Goal: Information Seeking & Learning: Learn about a topic

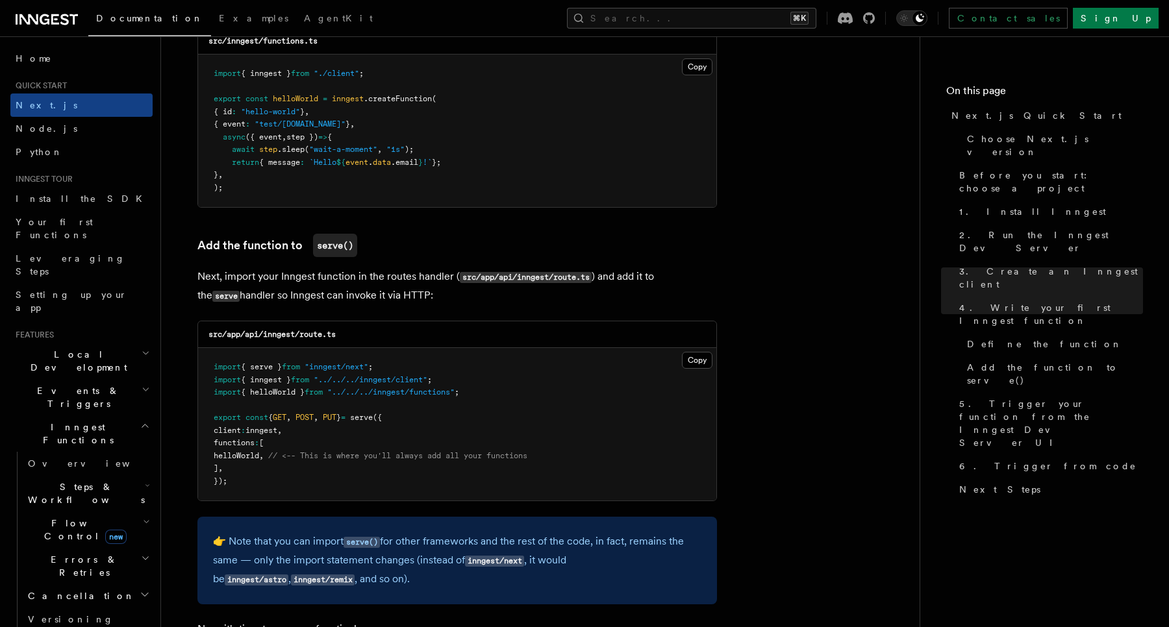
scroll to position [2385, 0]
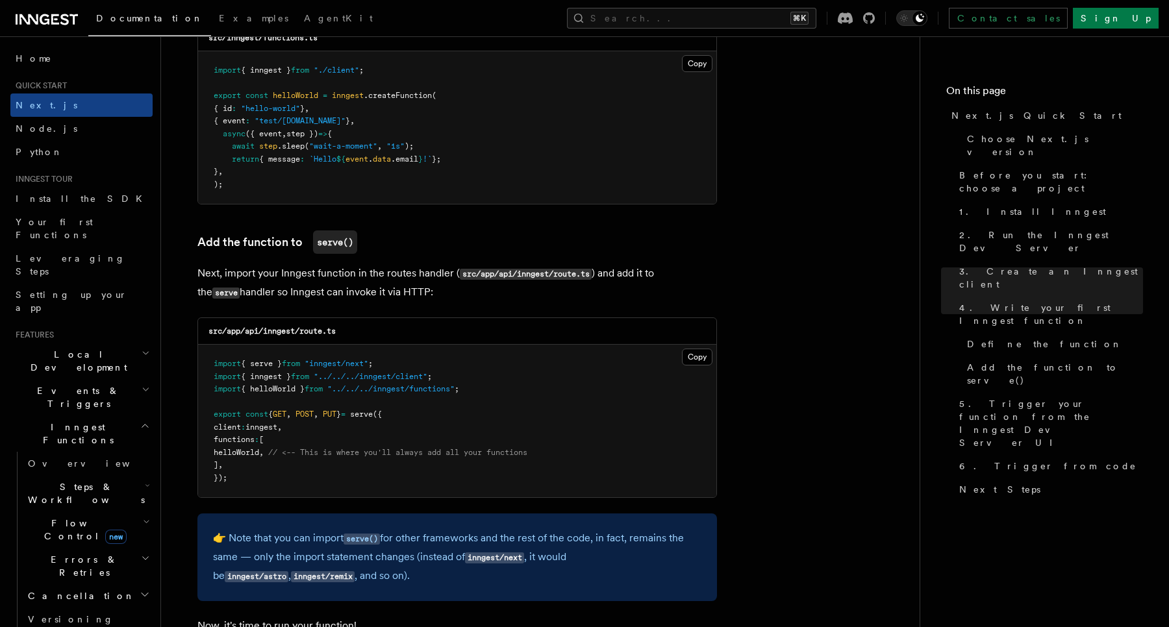
click at [60, 29] on div "Documentation Examples AgentKit Search... ⌘K Contact sales Sign Up" at bounding box center [584, 18] width 1169 height 36
click at [53, 18] on icon at bounding box center [47, 20] width 62 height 16
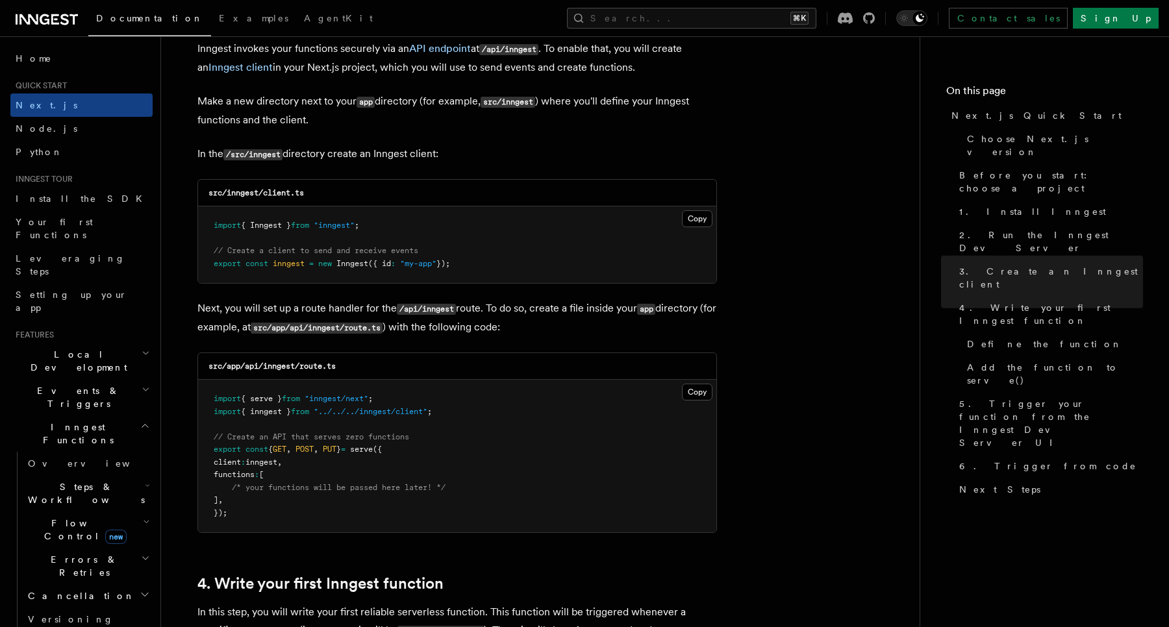
scroll to position [1440, 0]
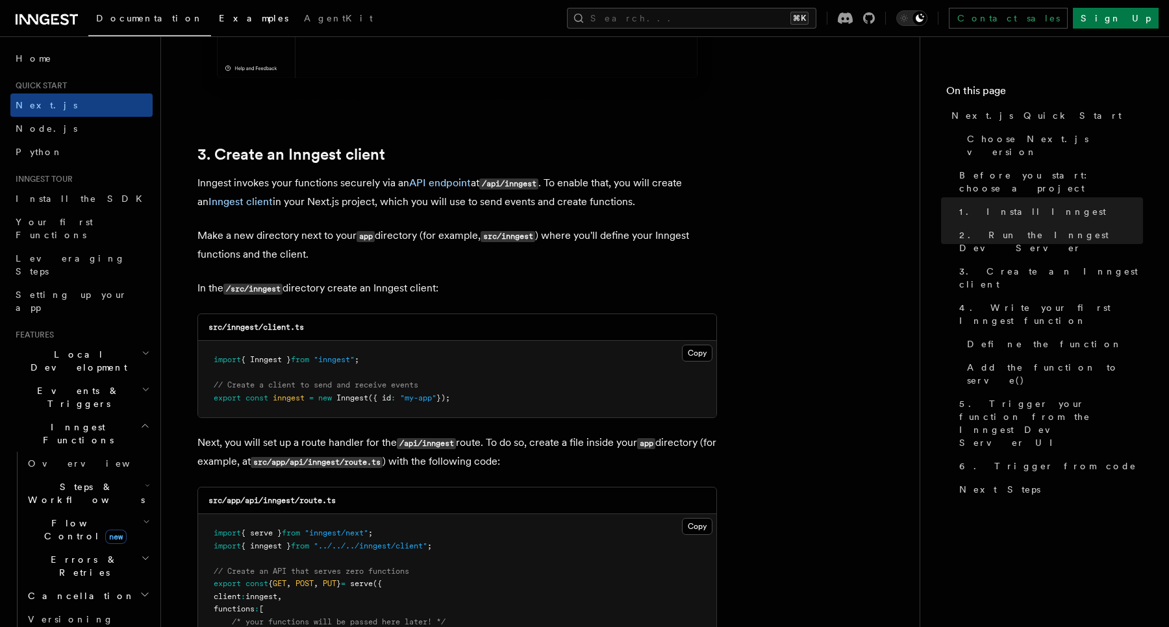
click at [211, 29] on link "Examples" at bounding box center [253, 19] width 85 height 31
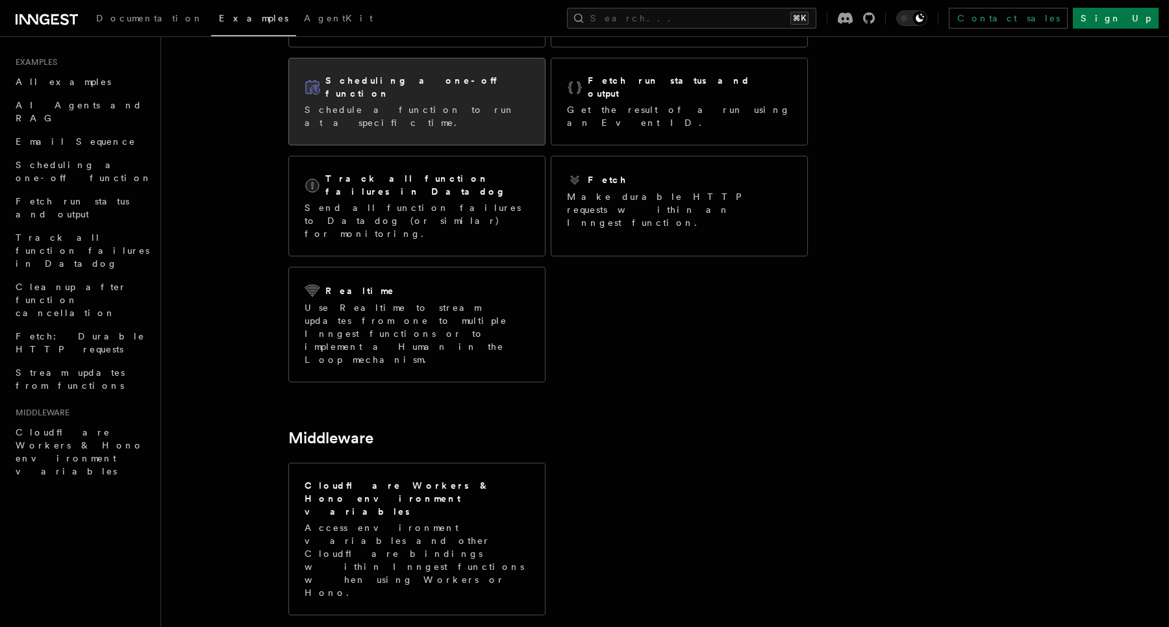
scroll to position [196, 0]
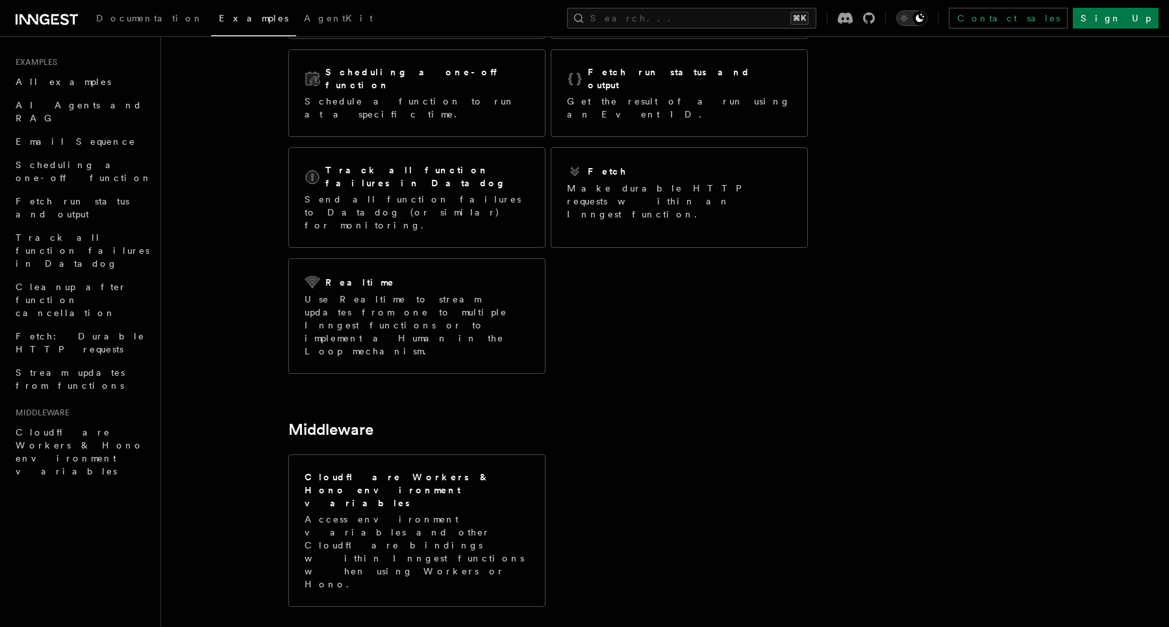
click at [910, 14] on icon "Toggle dark mode" at bounding box center [903, 18] width 13 height 13
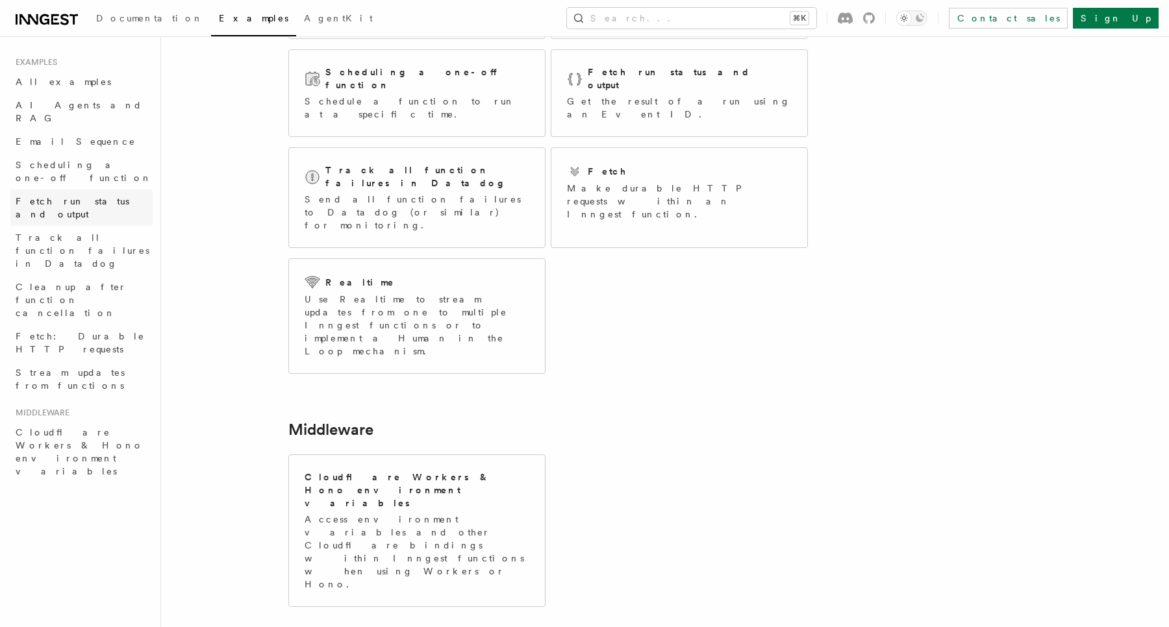
click at [105, 196] on span "Fetch run status and output" at bounding box center [73, 207] width 114 height 23
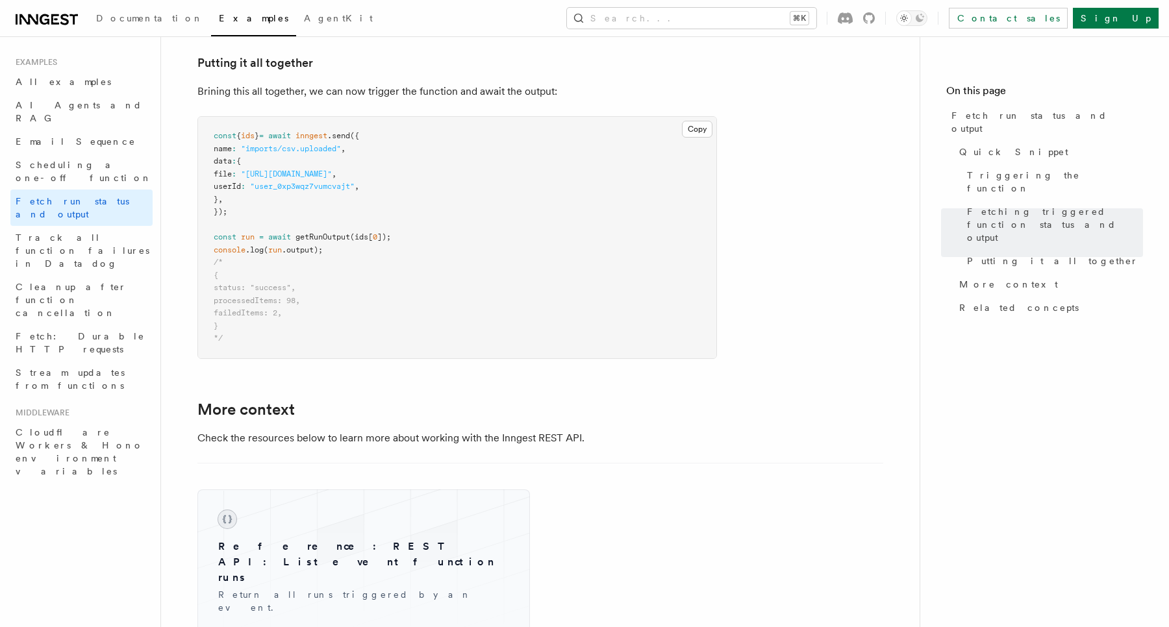
scroll to position [1684, 0]
click at [78, 78] on link "All examples" at bounding box center [81, 81] width 142 height 23
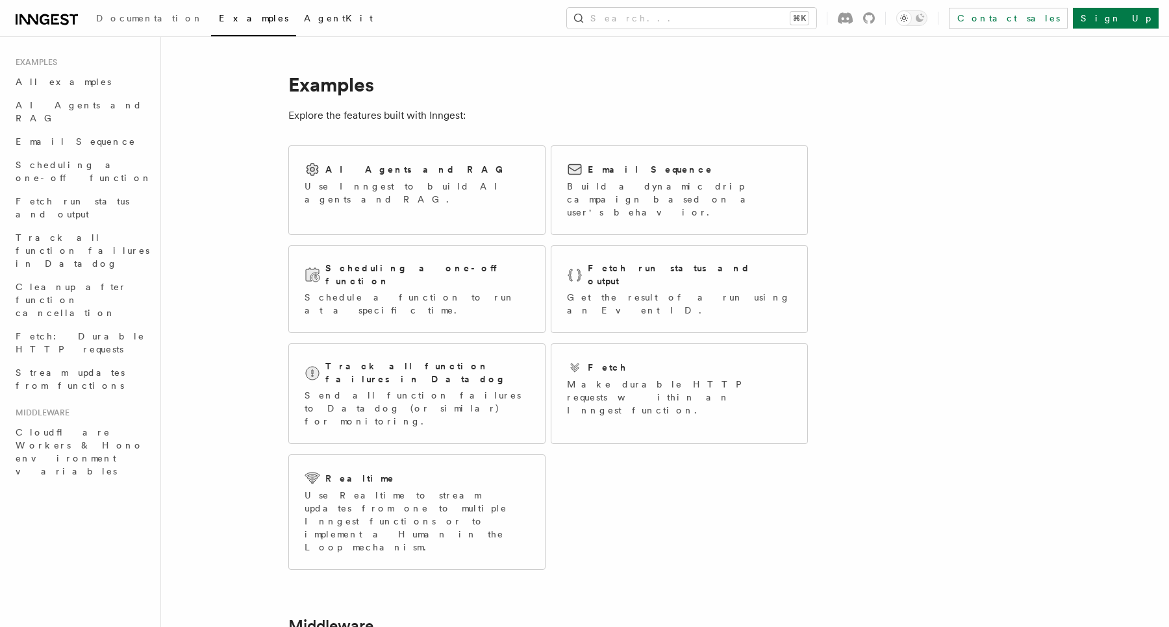
click at [296, 29] on link "AgentKit" at bounding box center [338, 19] width 84 height 31
click at [151, 10] on link "Documentation" at bounding box center [149, 19] width 123 height 31
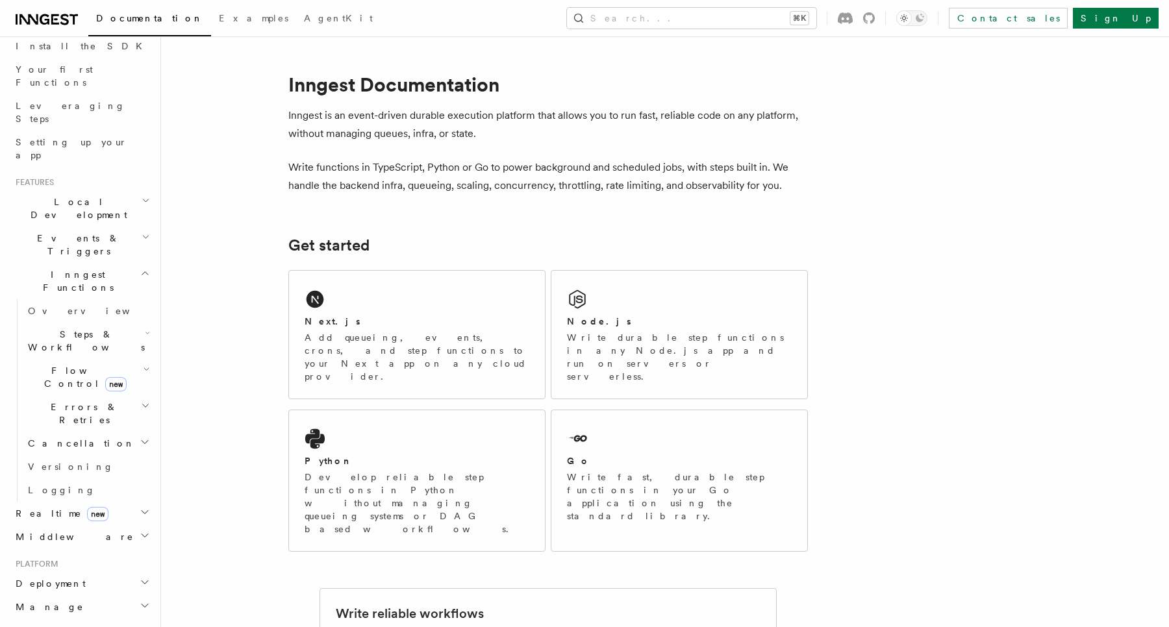
scroll to position [153, 0]
click at [386, 410] on div "Python Develop reliable step functions in Python without managing queueing syst…" at bounding box center [417, 480] width 256 height 141
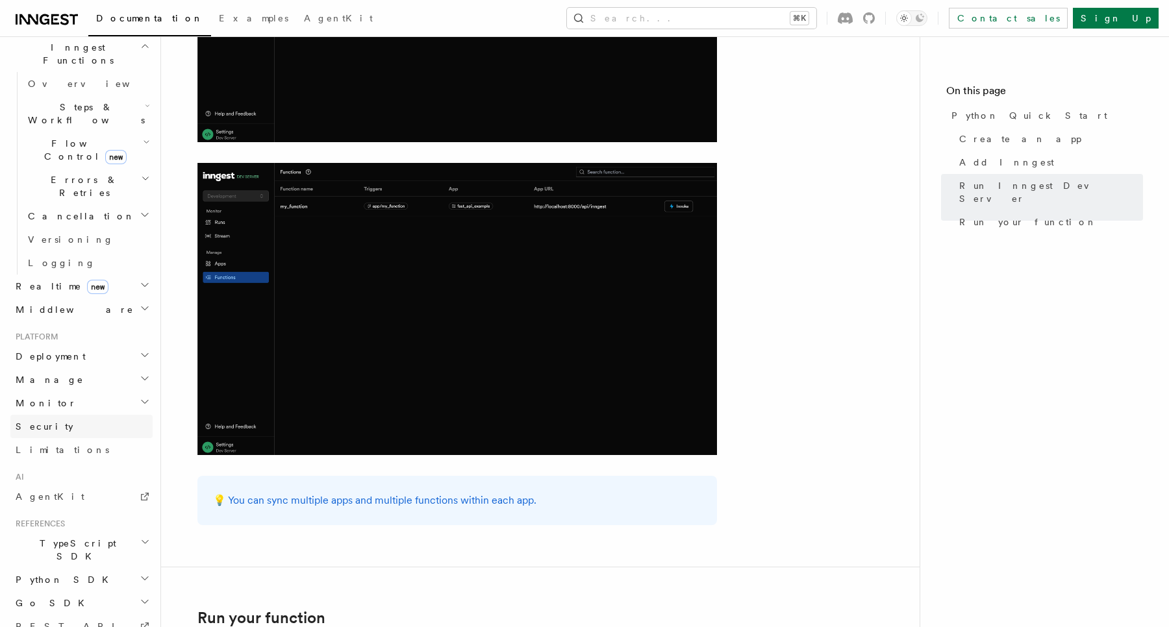
scroll to position [412, 0]
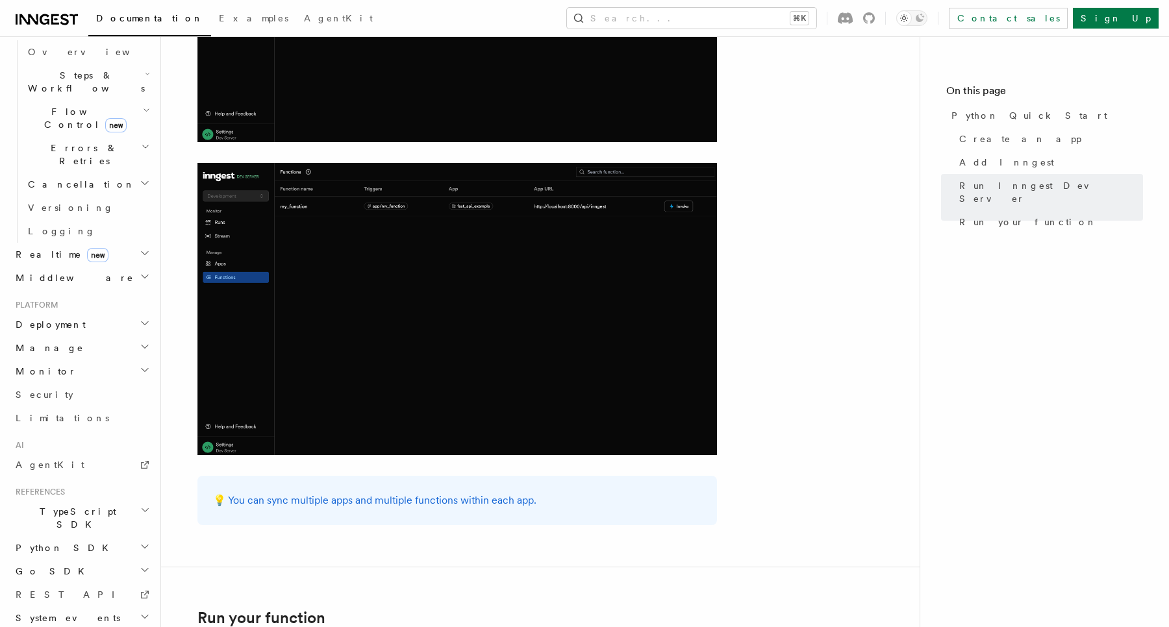
click at [145, 541] on icon "button" at bounding box center [145, 546] width 10 height 10
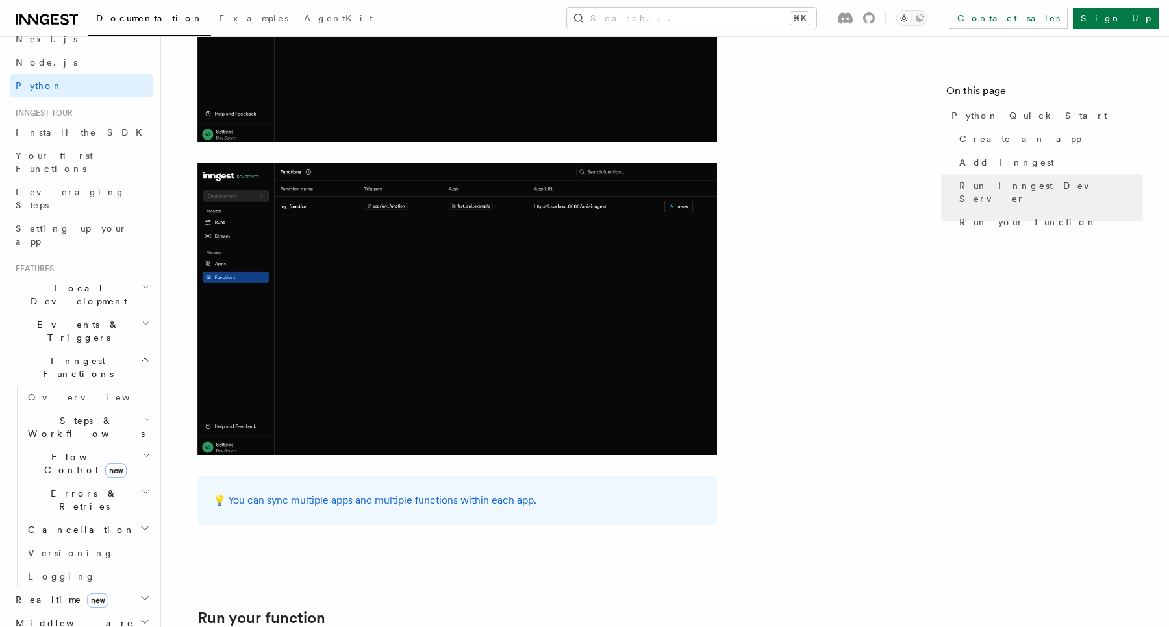
scroll to position [0, 0]
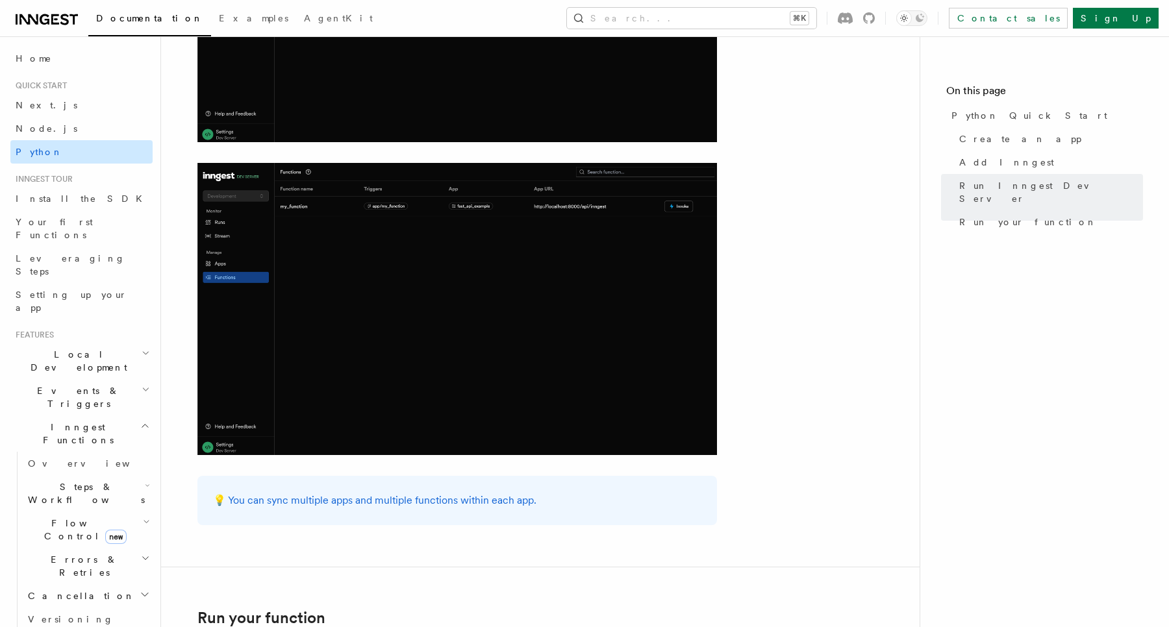
click at [56, 145] on link "Python" at bounding box center [81, 151] width 142 height 23
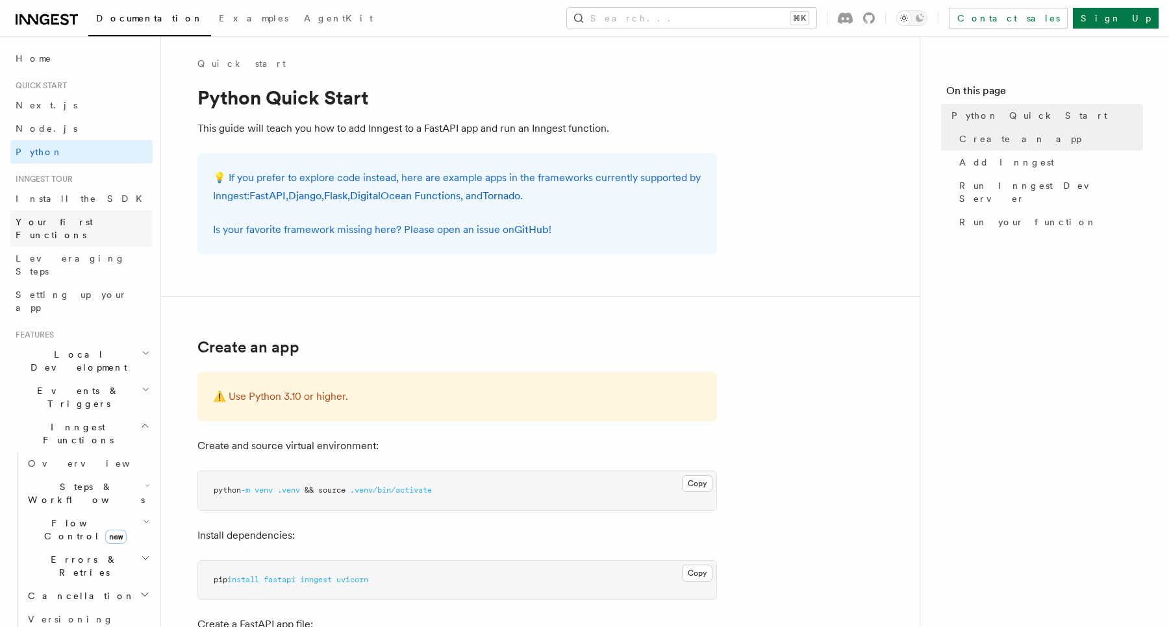
click at [77, 220] on span "Your first Functions" at bounding box center [54, 228] width 77 height 23
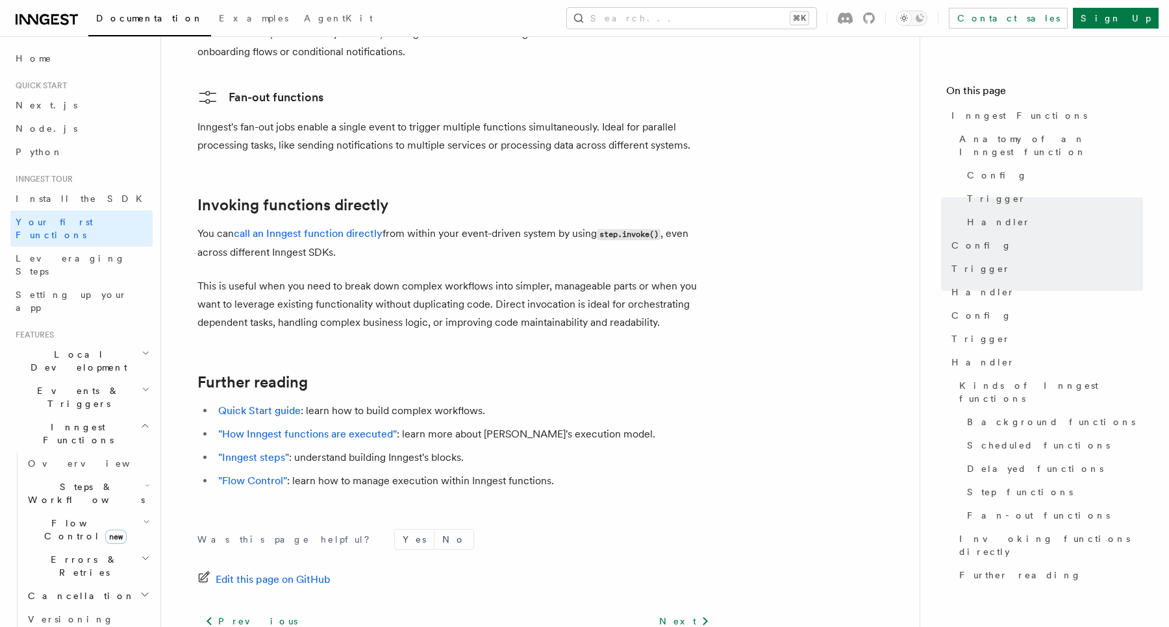
scroll to position [2530, 0]
